Goal: Find specific page/section: Find specific page/section

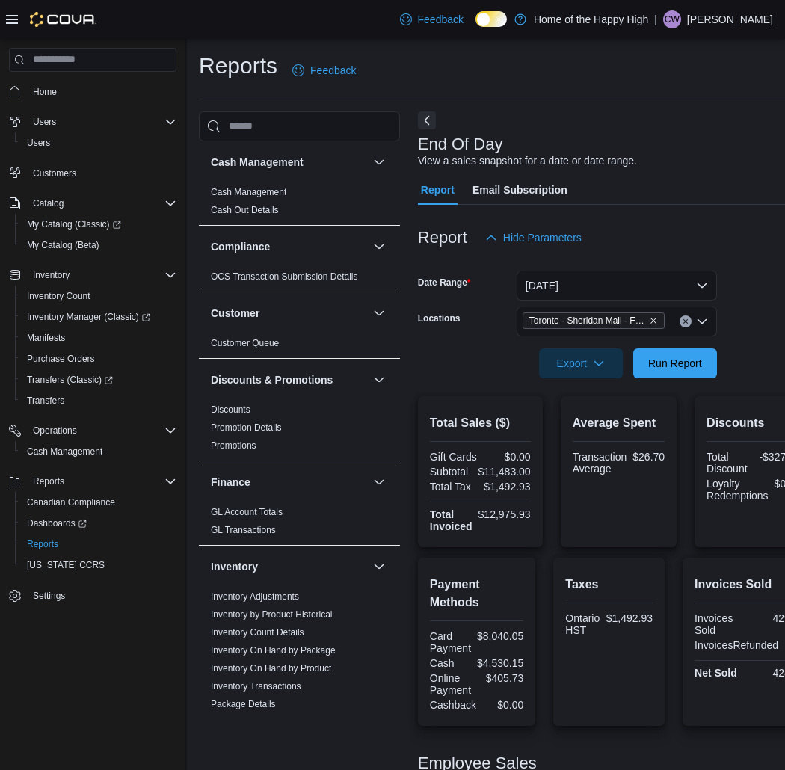
scroll to position [581, 0]
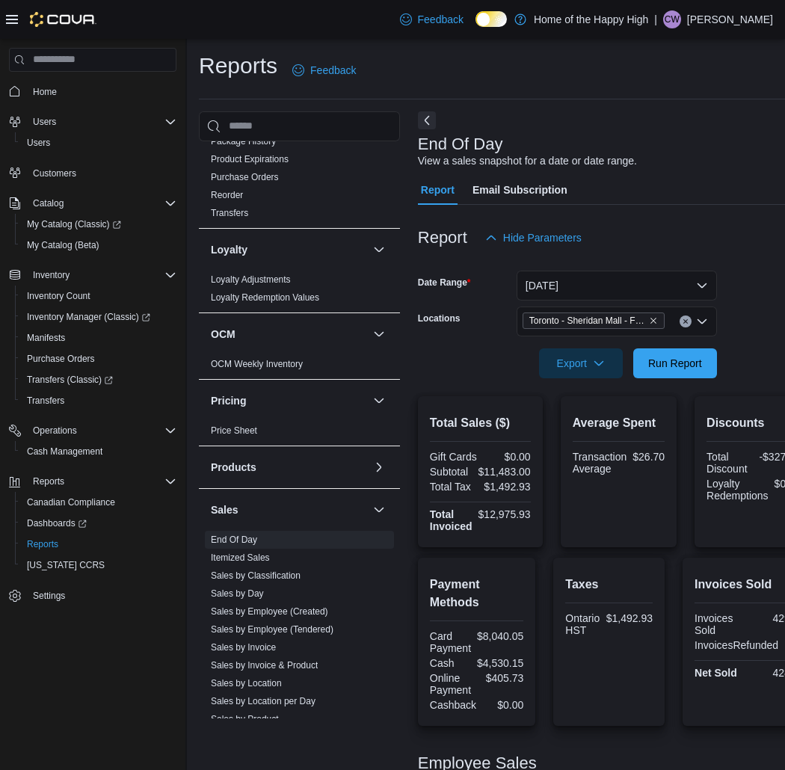
click at [742, 13] on p "Carrinna Wong" at bounding box center [730, 19] width 86 height 18
click at [706, 142] on button "Sign Out" at bounding box center [699, 149] width 138 height 24
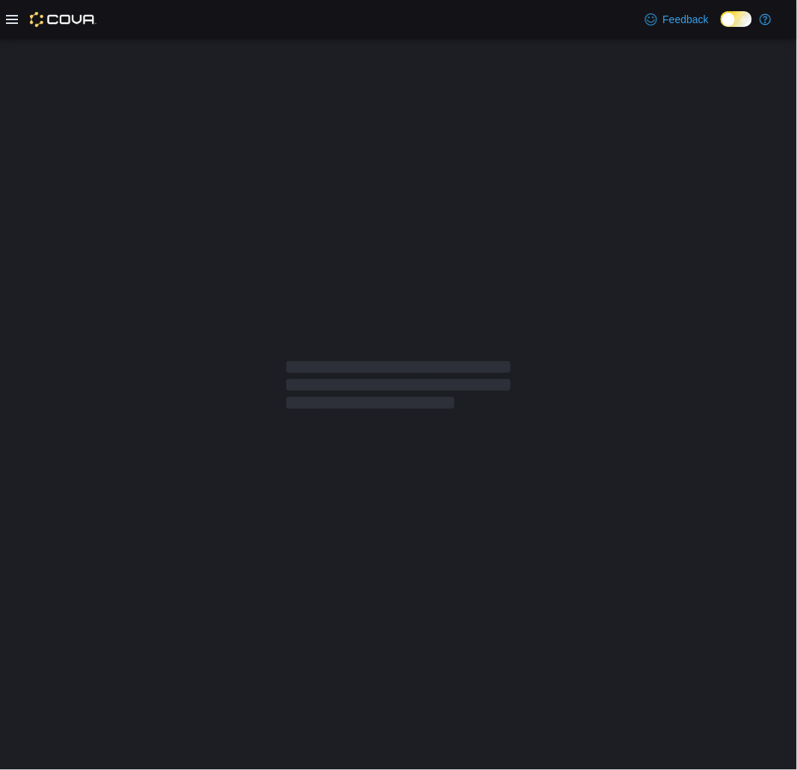
click at [6, 15] on icon at bounding box center [12, 19] width 12 height 12
